Goal: Task Accomplishment & Management: Manage account settings

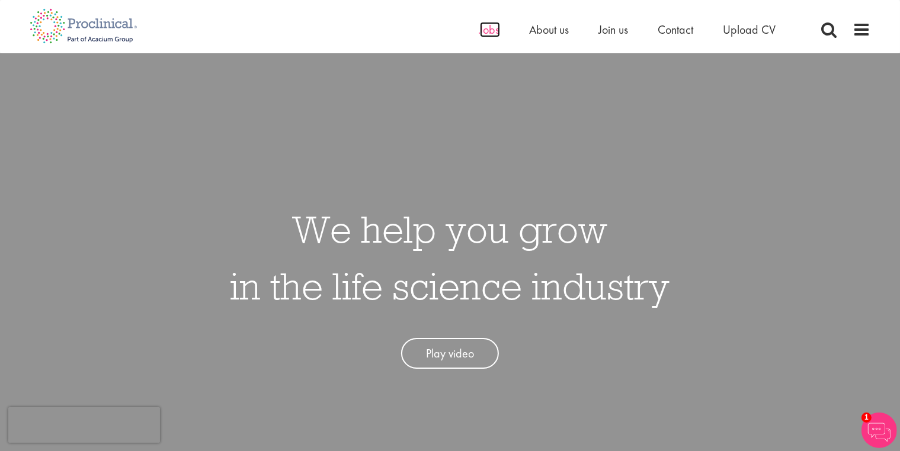
click at [487, 29] on span "Jobs" at bounding box center [490, 29] width 20 height 15
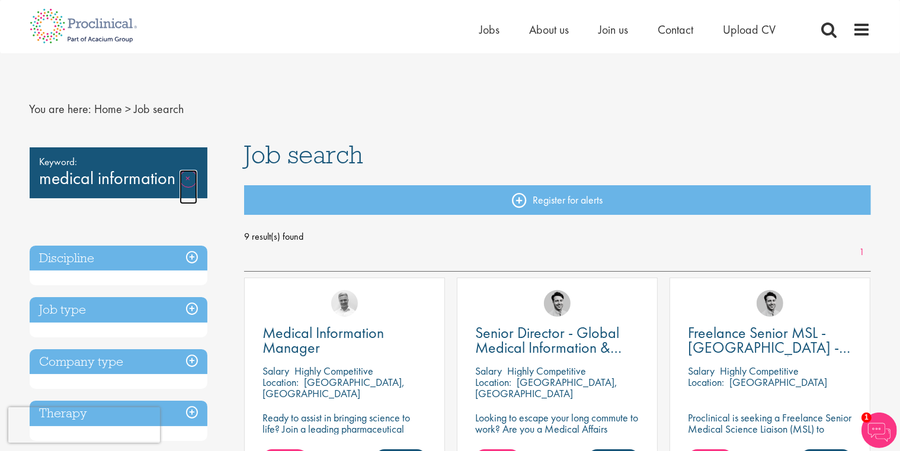
click at [190, 178] on link "Remove" at bounding box center [188, 187] width 18 height 34
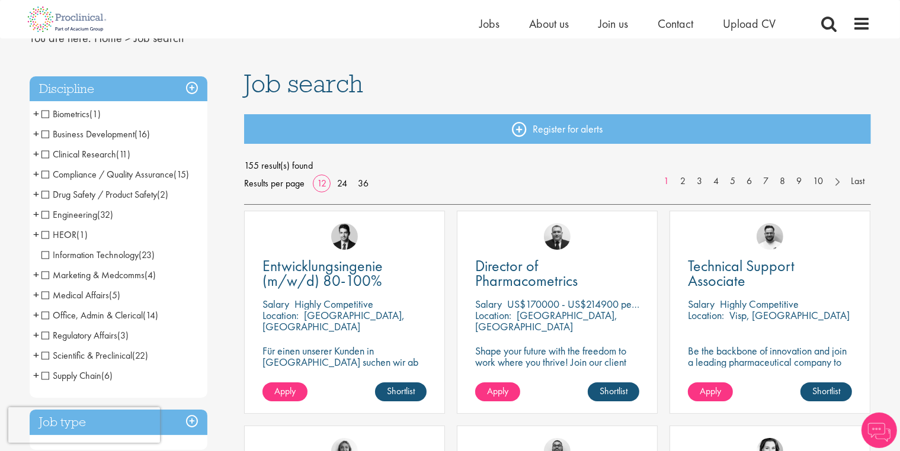
scroll to position [59, 0]
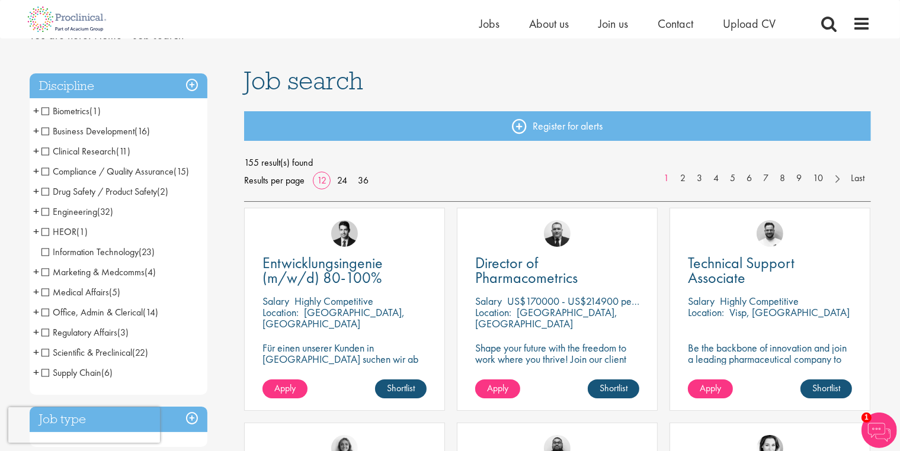
click at [45, 293] on span "Medical Affairs" at bounding box center [75, 292] width 68 height 12
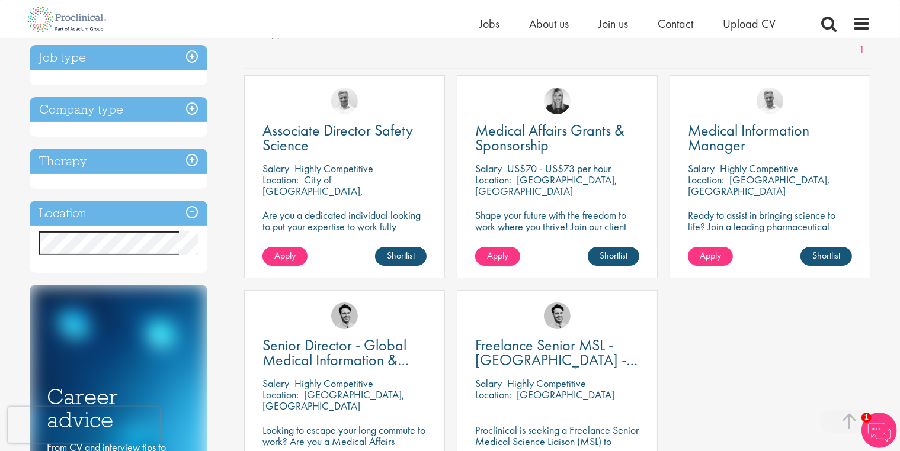
scroll to position [178, 0]
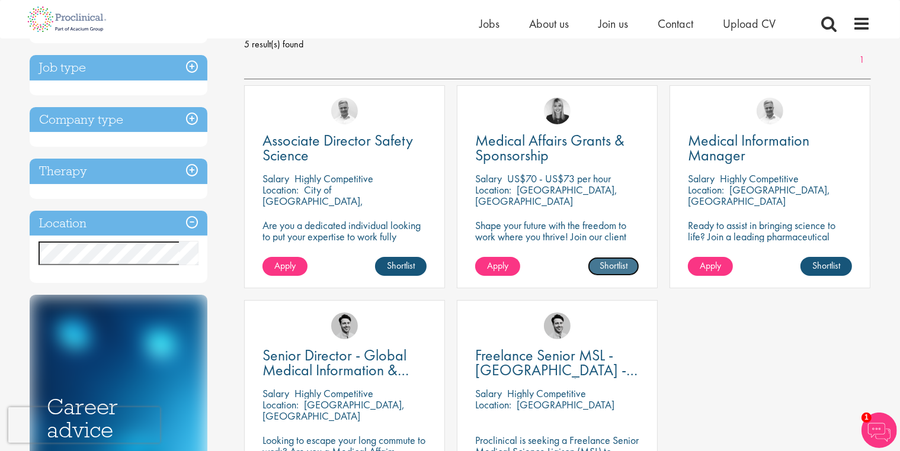
click at [604, 267] on link "Shortlist" at bounding box center [614, 266] width 52 height 19
click at [607, 262] on link "Shortlisted" at bounding box center [608, 266] width 61 height 19
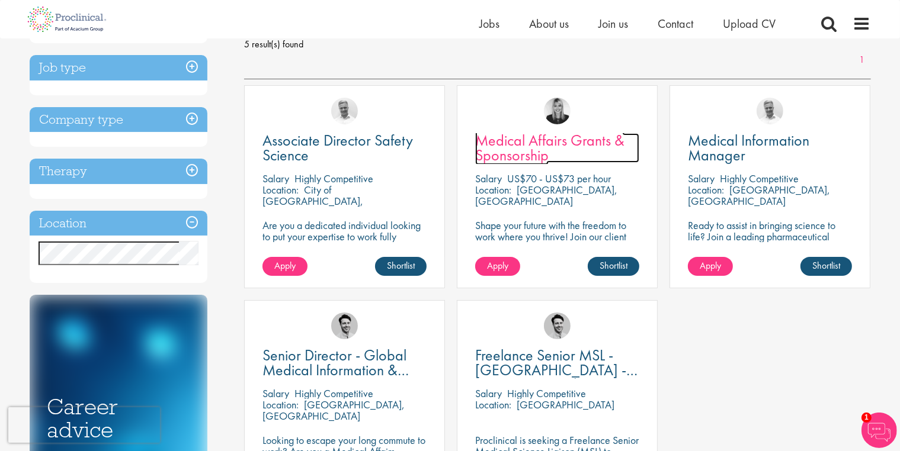
click at [545, 143] on span "Medical Affairs Grants & Sponsorship" at bounding box center [549, 147] width 149 height 35
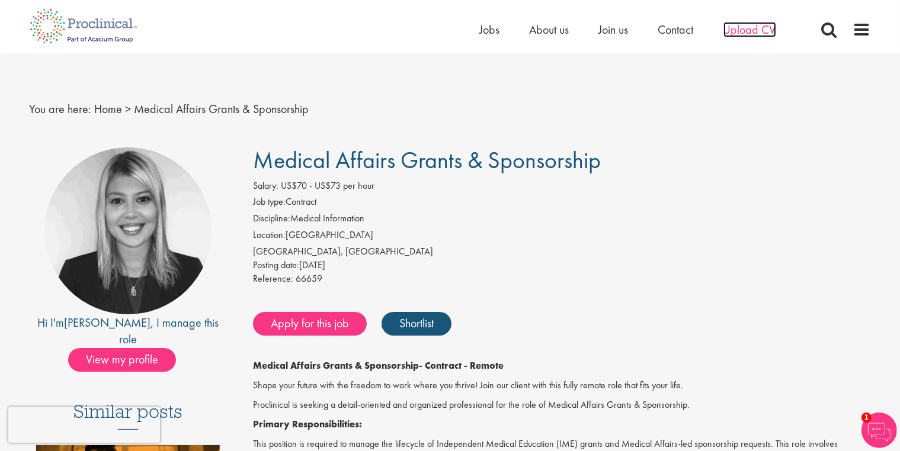
click at [753, 30] on span "Upload CV" at bounding box center [749, 29] width 53 height 15
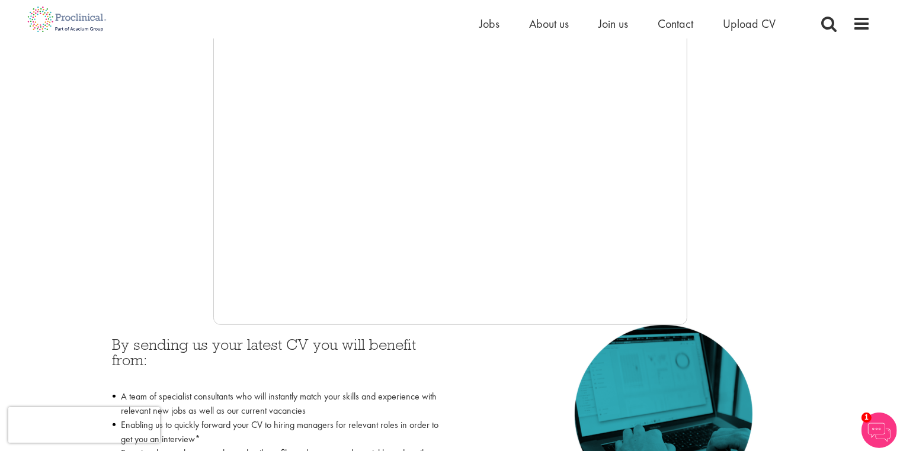
scroll to position [118, 0]
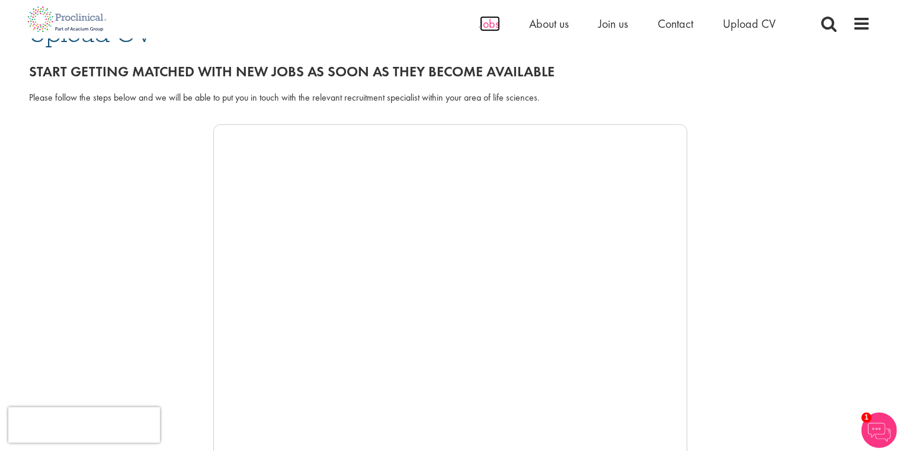
click at [486, 22] on span "Jobs" at bounding box center [490, 23] width 20 height 15
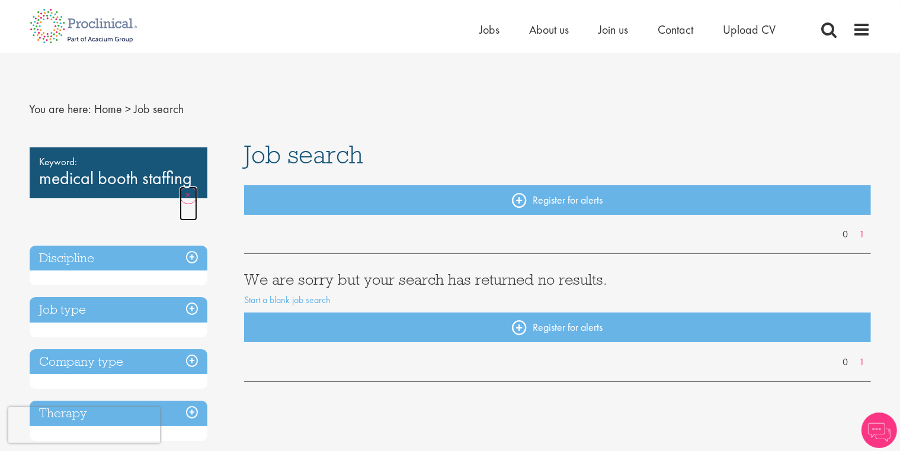
click at [191, 193] on link "Remove" at bounding box center [188, 204] width 18 height 34
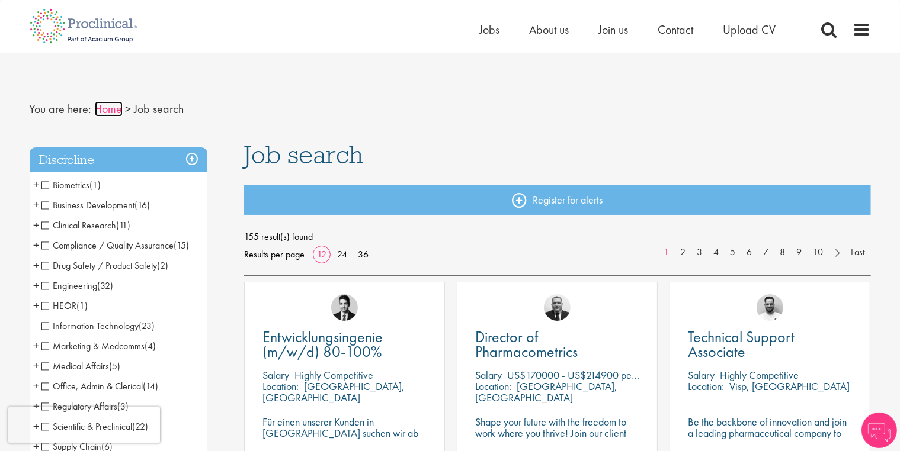
click at [109, 110] on link "Home" at bounding box center [109, 108] width 28 height 15
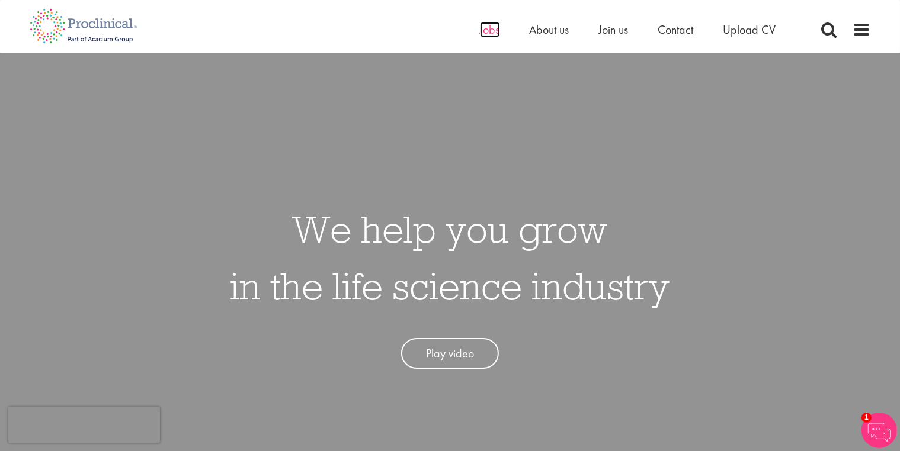
click at [490, 31] on span "Jobs" at bounding box center [490, 29] width 20 height 15
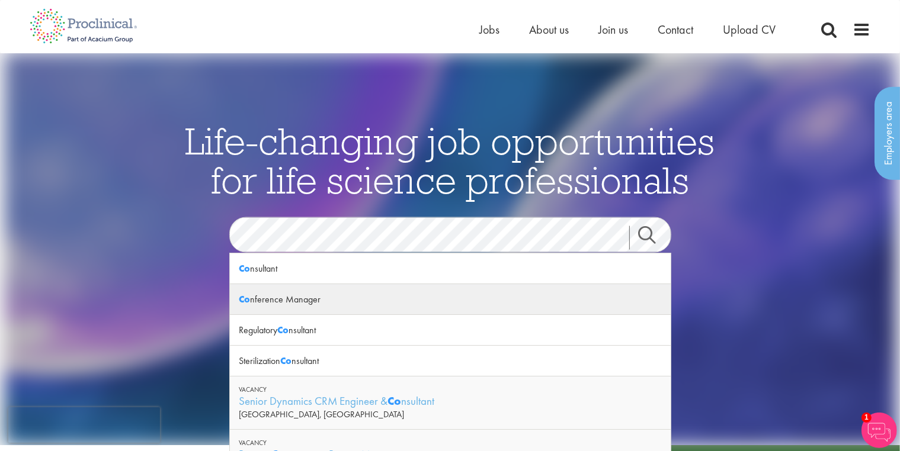
click at [325, 302] on div "Co nference Manager" at bounding box center [450, 299] width 441 height 31
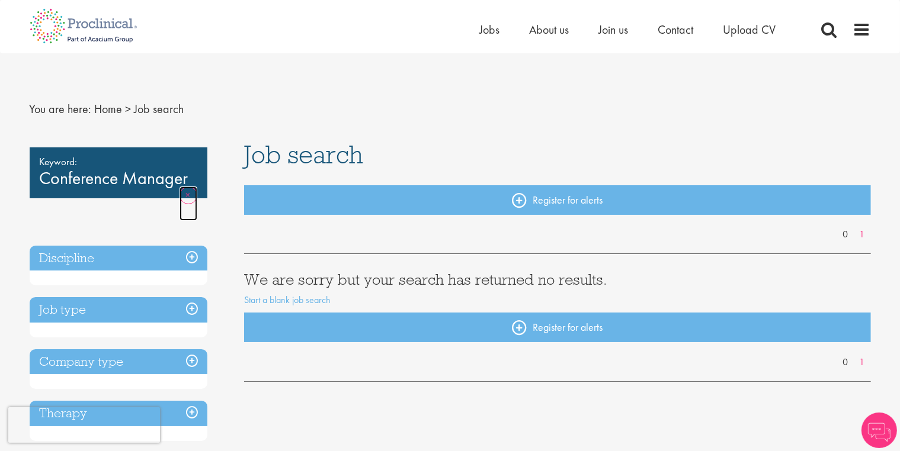
click at [187, 194] on link "Remove" at bounding box center [188, 204] width 18 height 34
